Goal: Task Accomplishment & Management: Complete application form

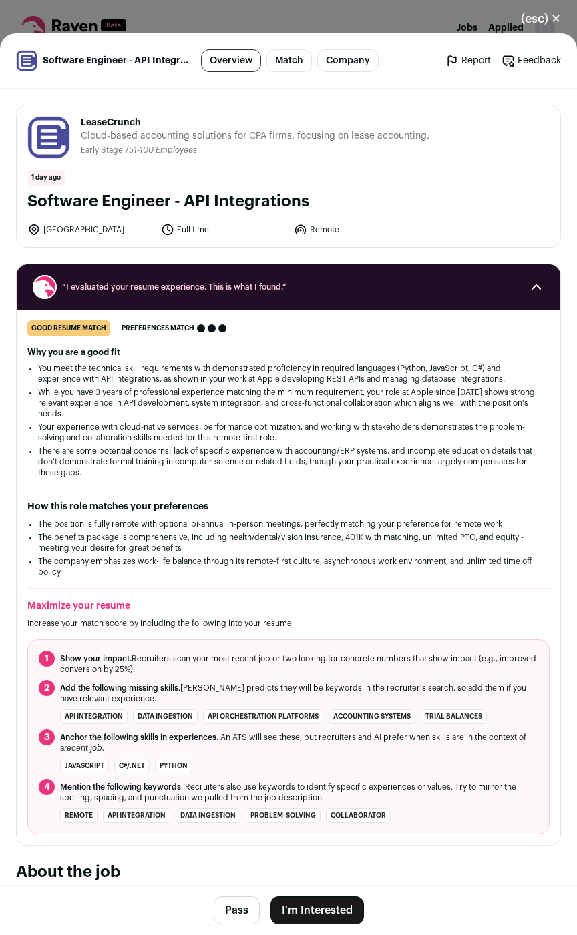
click at [304, 914] on button "I'm Interested" at bounding box center [316, 910] width 93 height 28
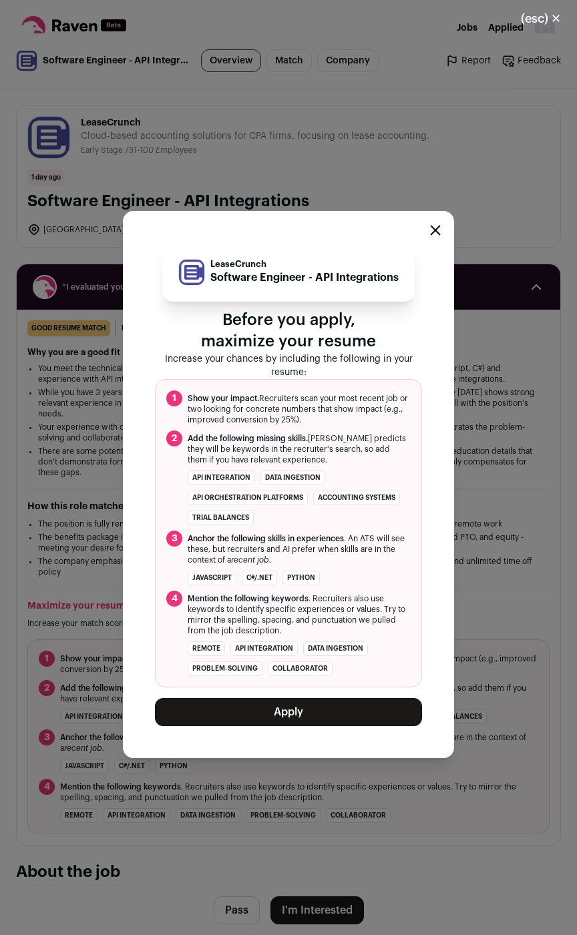
click at [312, 707] on button "Apply" at bounding box center [288, 712] width 267 height 28
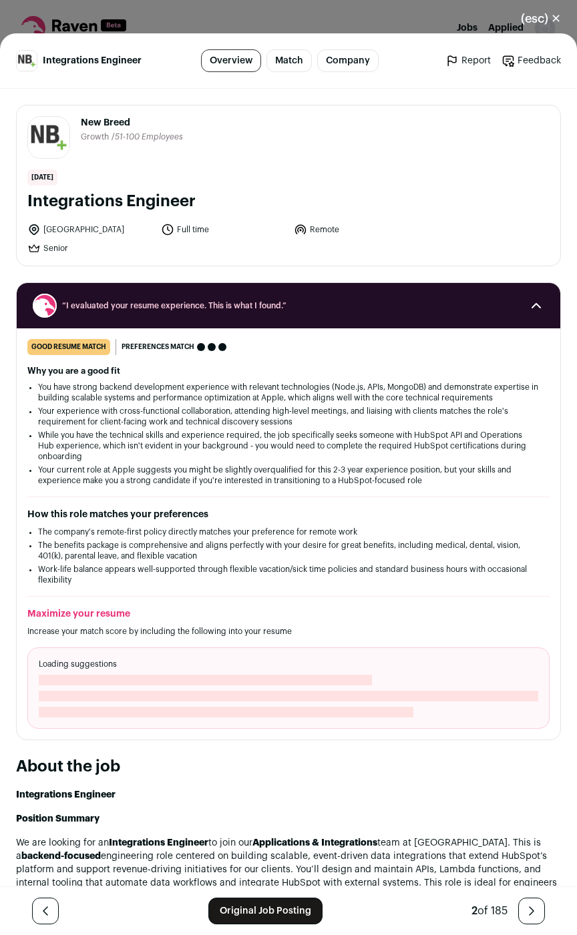
click at [266, 917] on link "Original Job Posting" at bounding box center [265, 911] width 114 height 27
